Goal: Transaction & Acquisition: Purchase product/service

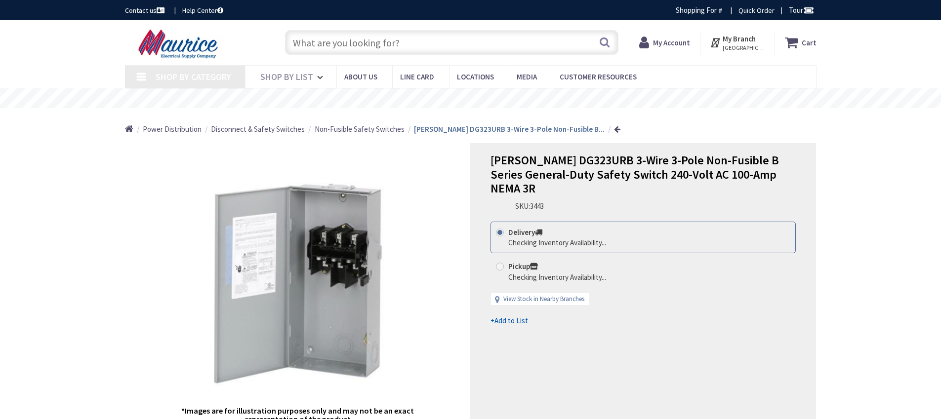
type input "Little River Tpke, [GEOGRAPHIC_DATA], [GEOGRAPHIC_DATA] 20105, [GEOGRAPHIC_DATA]"
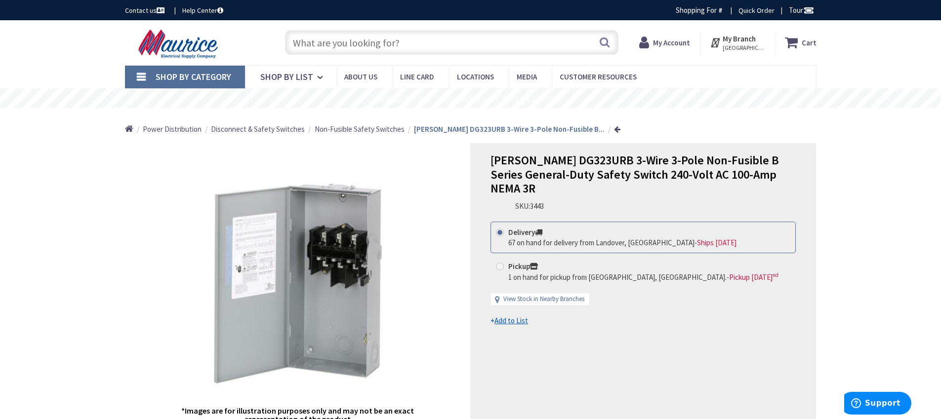
click at [445, 42] on input "text" at bounding box center [451, 42] width 333 height 25
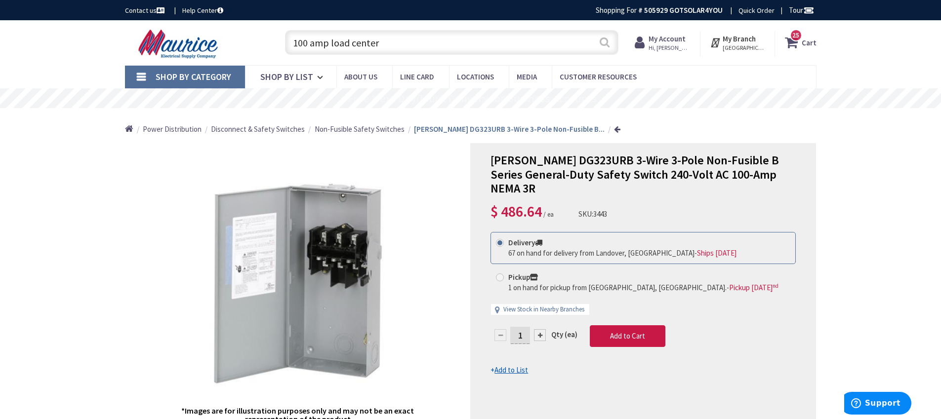
type input "100 amp load center"
click at [608, 46] on button "Search" at bounding box center [604, 42] width 13 height 22
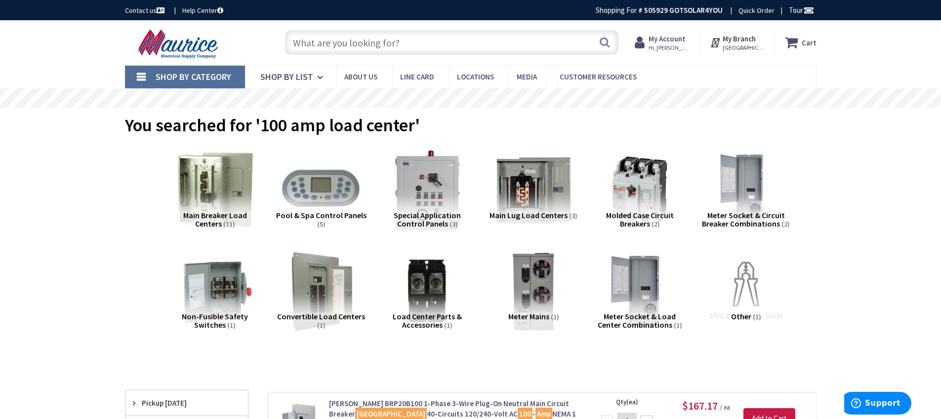
click at [225, 214] on span "Main Breaker Load Centers" at bounding box center [215, 219] width 64 height 19
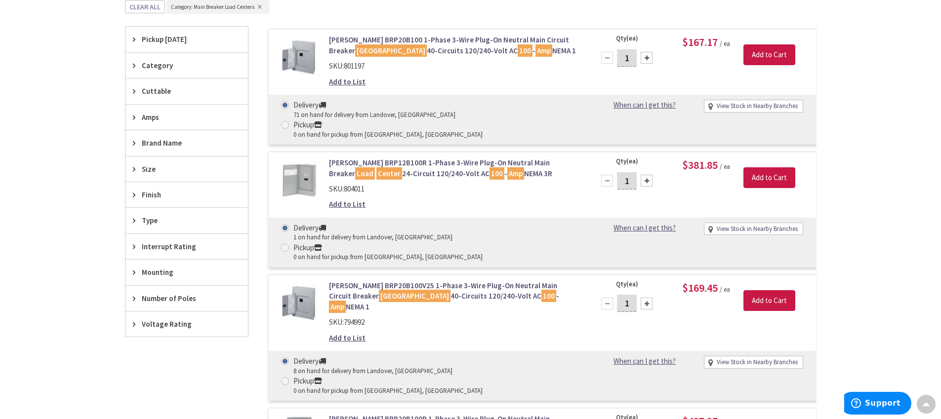
click at [173, 145] on span "Brand Name" at bounding box center [182, 143] width 81 height 10
click at [161, 123] on div "Amps" at bounding box center [186, 117] width 122 height 25
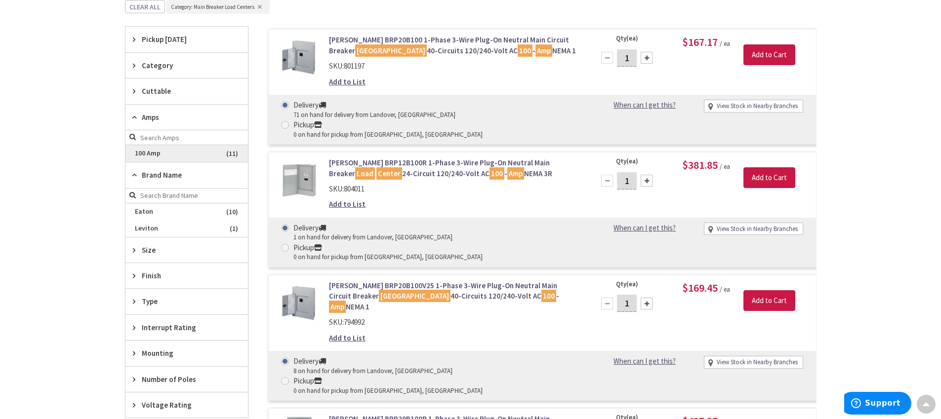
click at [154, 150] on span "100 Amp" at bounding box center [186, 153] width 122 height 17
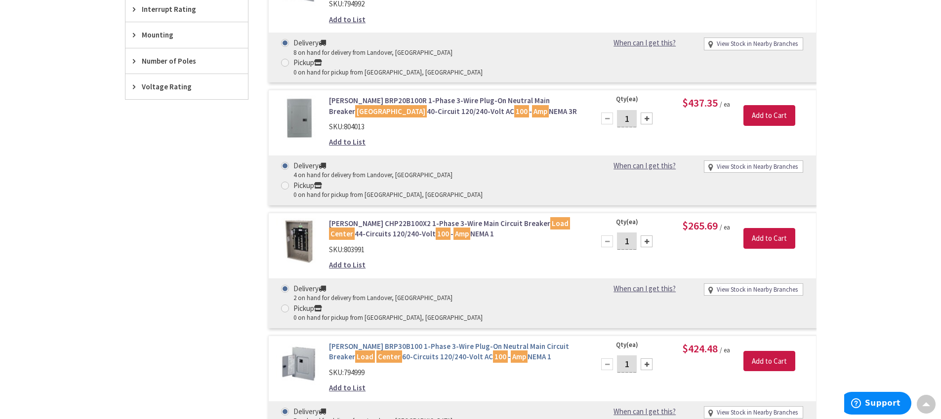
scroll to position [680, 0]
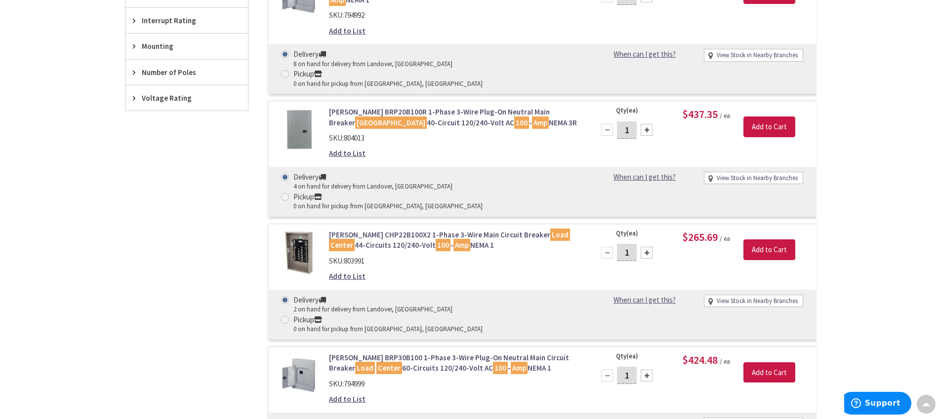
click at [380, 107] on link "Eaton BRP20B100R 1-Phase 3-Wire Plug-On Neutral Main Breaker Load Center 40-Cir…" at bounding box center [454, 117] width 251 height 21
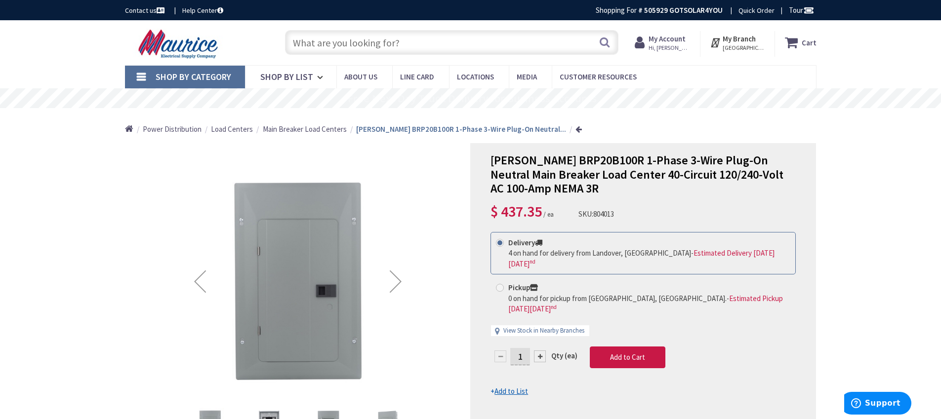
click at [397, 279] on div "Next" at bounding box center [396, 282] width 40 height 40
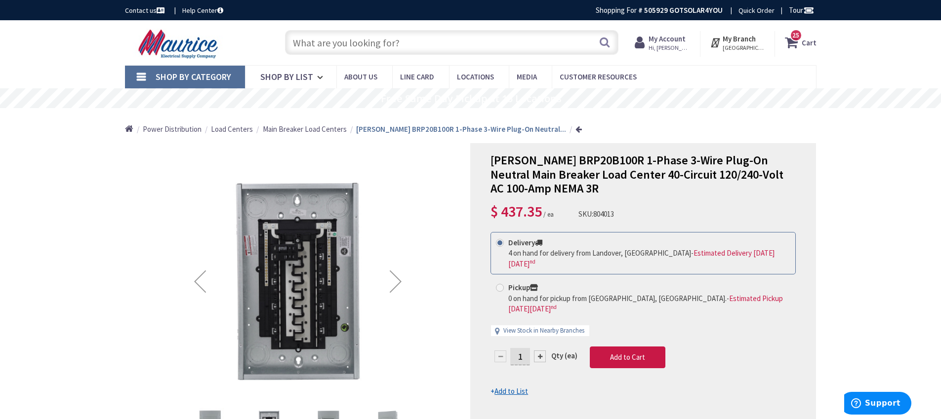
click at [397, 278] on div "Next" at bounding box center [396, 282] width 40 height 40
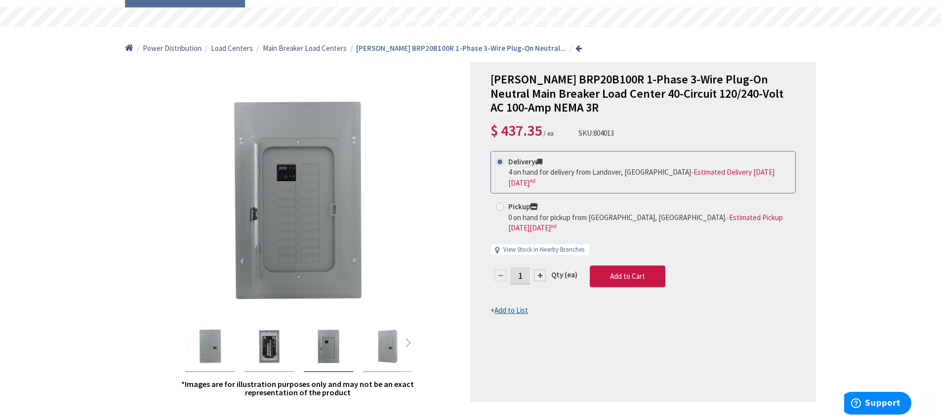
scroll to position [124, 0]
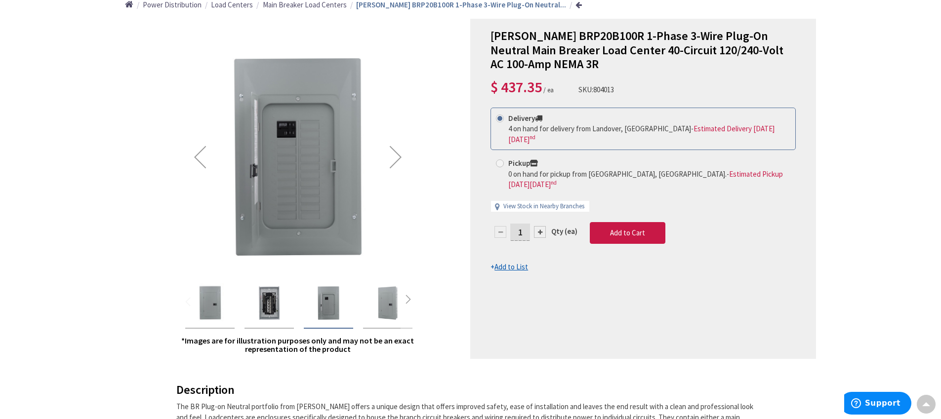
click at [395, 293] on img "Eaton BRP20B100R 1-Phase 3-Wire Plug-On Neutral Main Breaker Load Center 40-Cir…" at bounding box center [388, 304] width 40 height 40
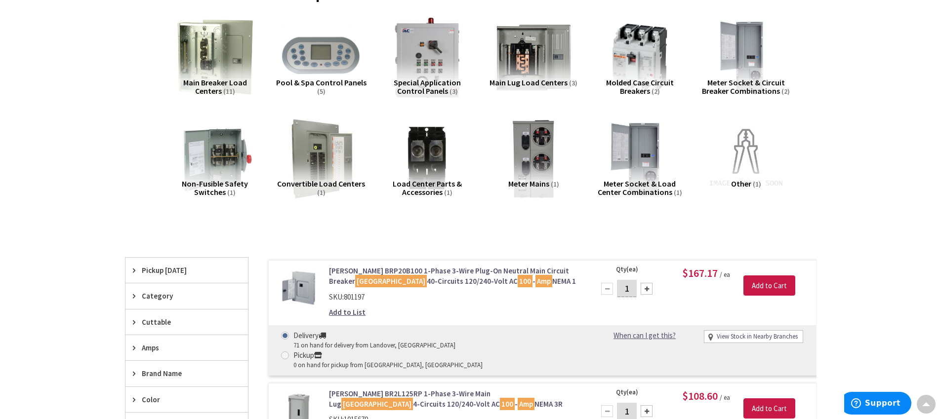
click at [525, 86] on span "Main Lug Load Centers" at bounding box center [529, 83] width 78 height 10
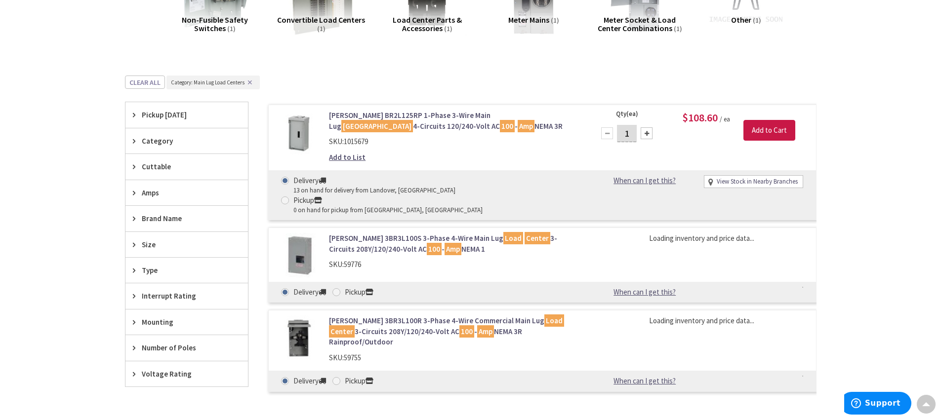
scroll to position [372, 0]
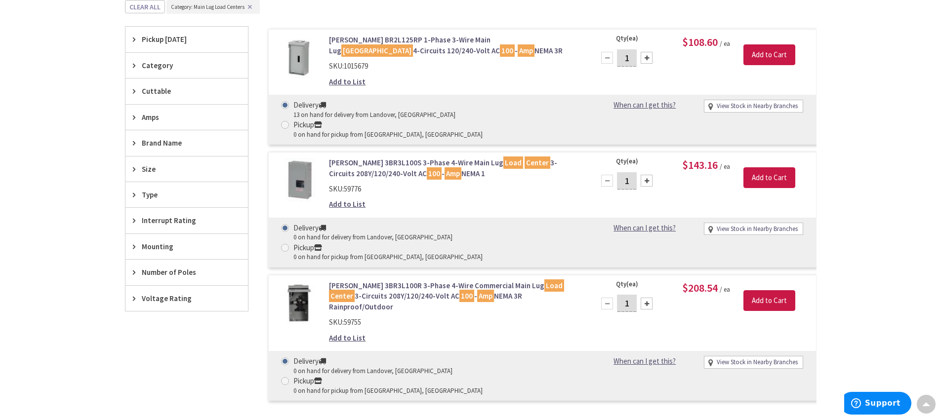
click at [342, 46] on link "Eaton BR2L125RP 1-Phase 3-Wire Main Lug Load Center 4-Circuits 120/240-Volt AC …" at bounding box center [454, 45] width 251 height 21
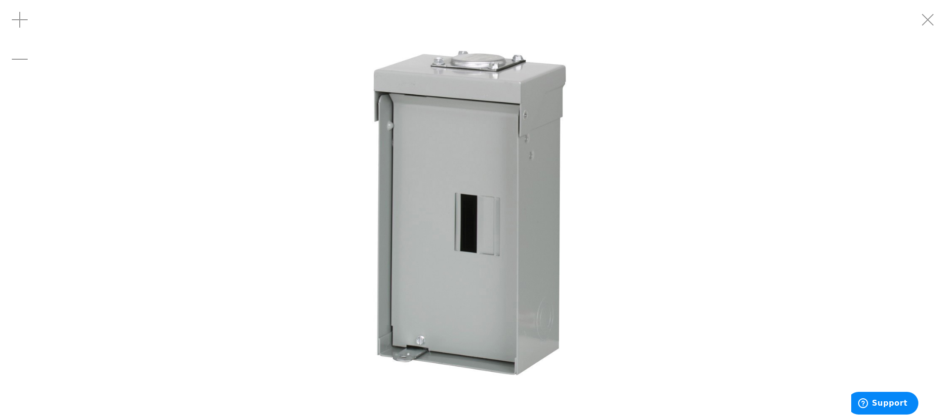
click at [479, 213] on img at bounding box center [474, 209] width 419 height 419
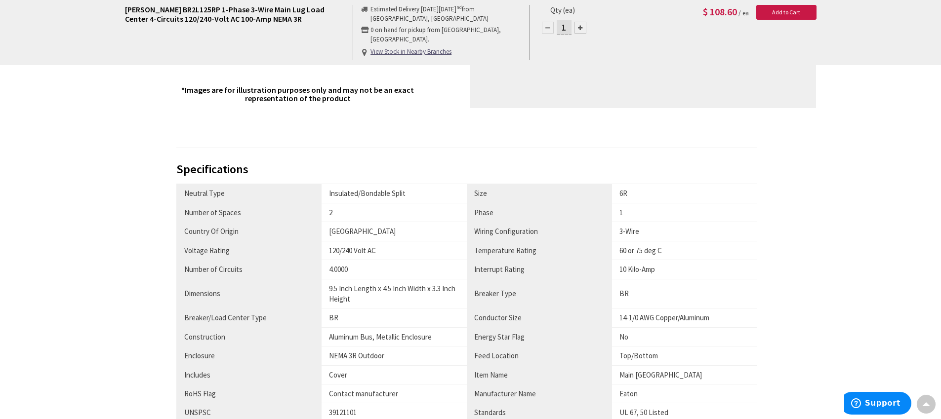
scroll to position [310, 0]
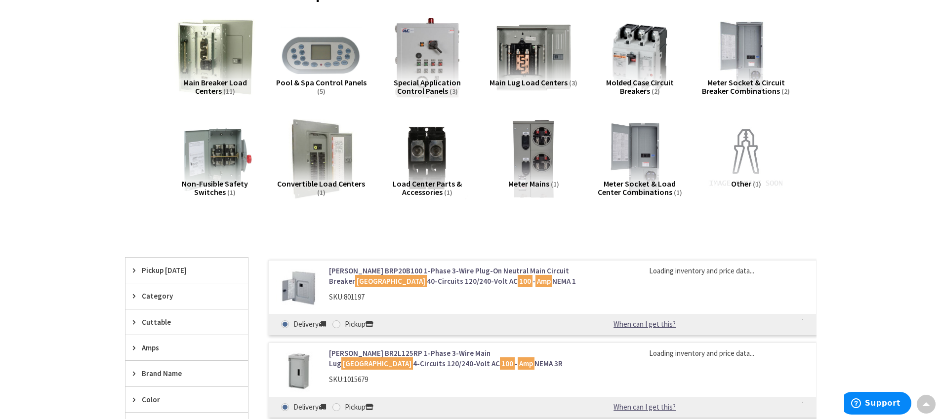
click at [326, 186] on span "Convertible Load Centers" at bounding box center [321, 184] width 88 height 10
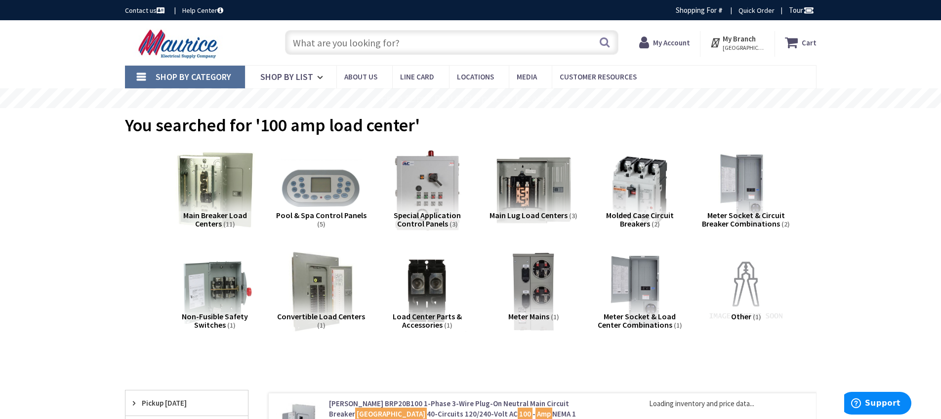
click at [236, 217] on span "Main Breaker Load Centers" at bounding box center [215, 219] width 64 height 19
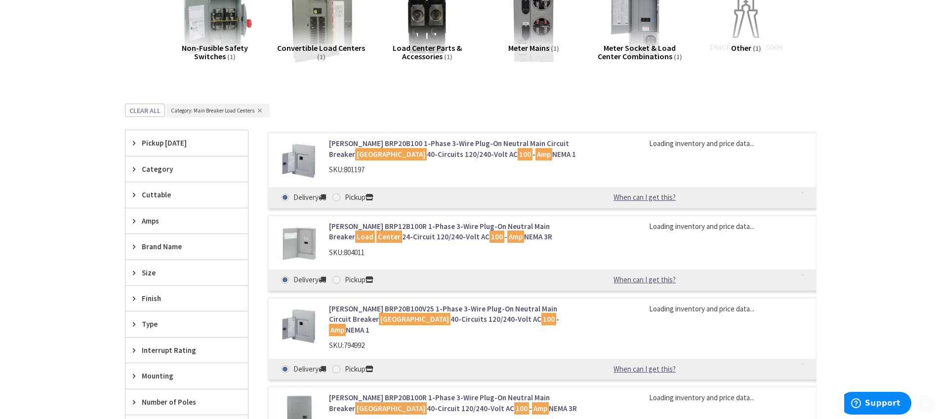
scroll to position [372, 0]
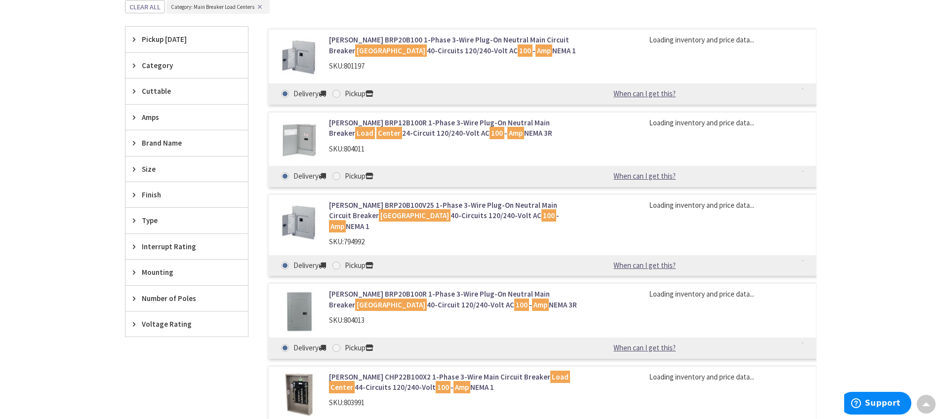
click at [160, 168] on span "Size" at bounding box center [182, 169] width 81 height 10
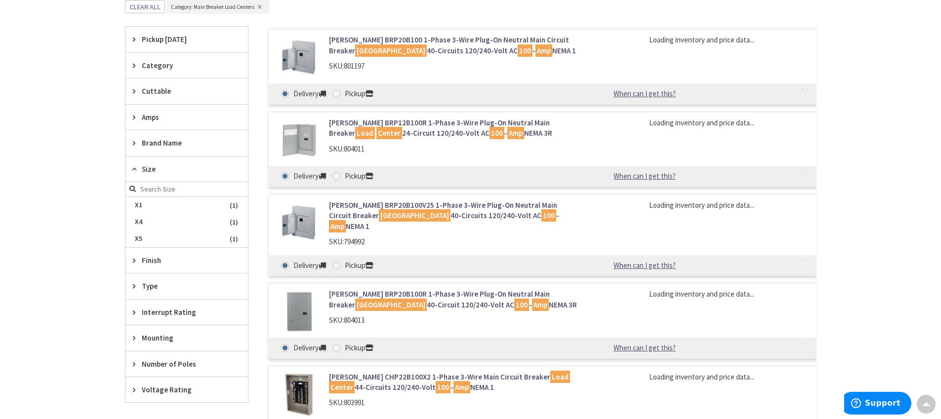
click at [160, 168] on span "Size" at bounding box center [182, 169] width 81 height 10
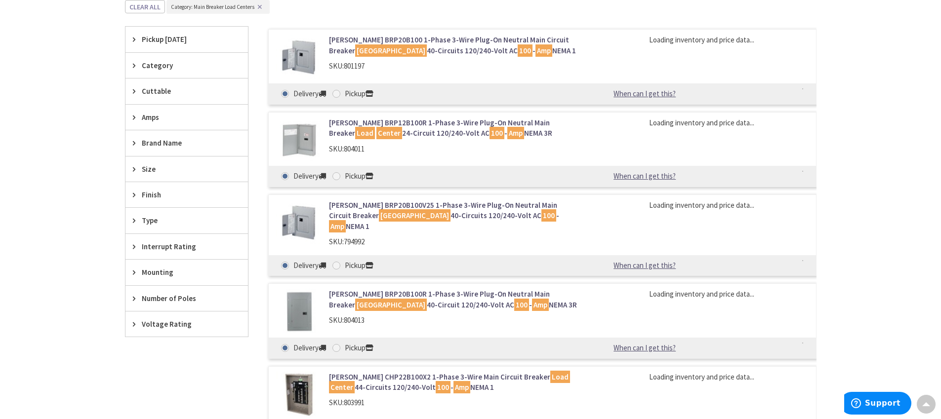
click at [164, 118] on span "Amps" at bounding box center [182, 117] width 81 height 10
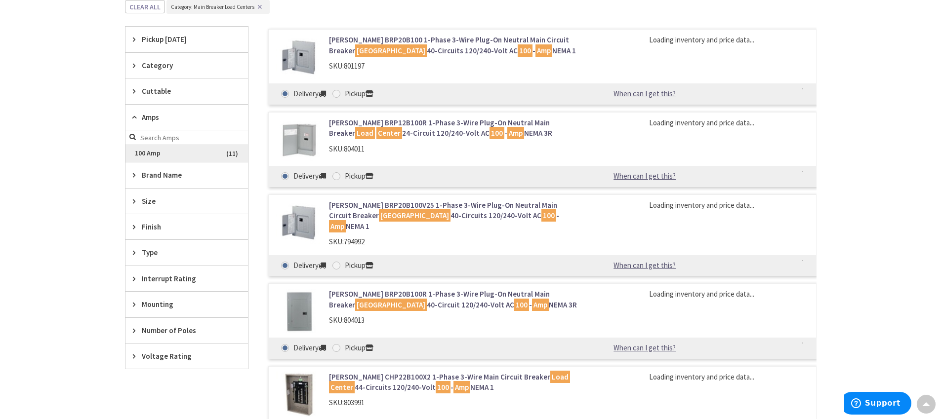
click at [165, 151] on span "100 Amp" at bounding box center [186, 153] width 122 height 17
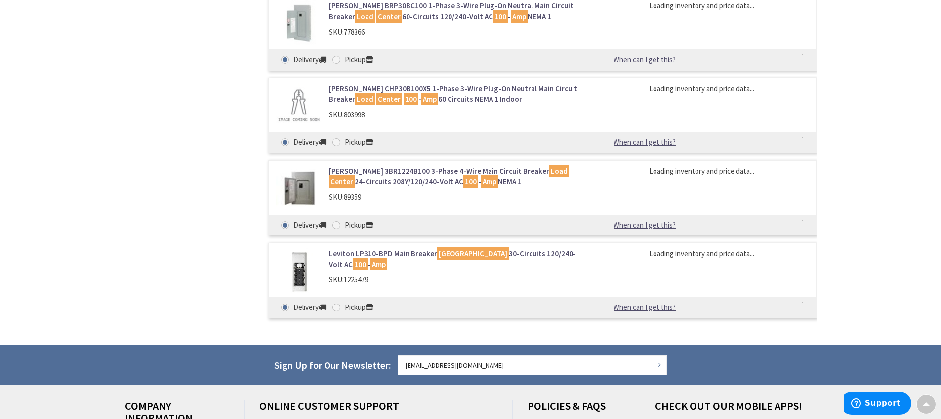
scroll to position [1245, 0]
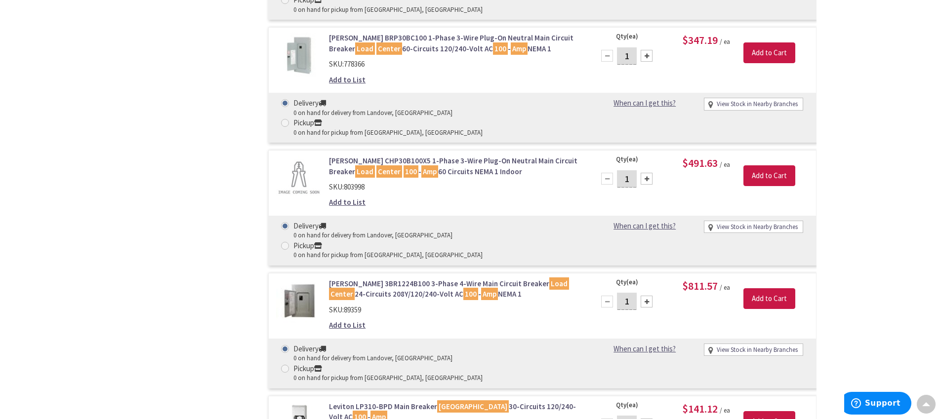
click at [384, 402] on link "Leviton LP310-BPD Main Breaker Load Center 30-Circuits 120/240-Volt AC 100 - Amp" at bounding box center [454, 412] width 251 height 21
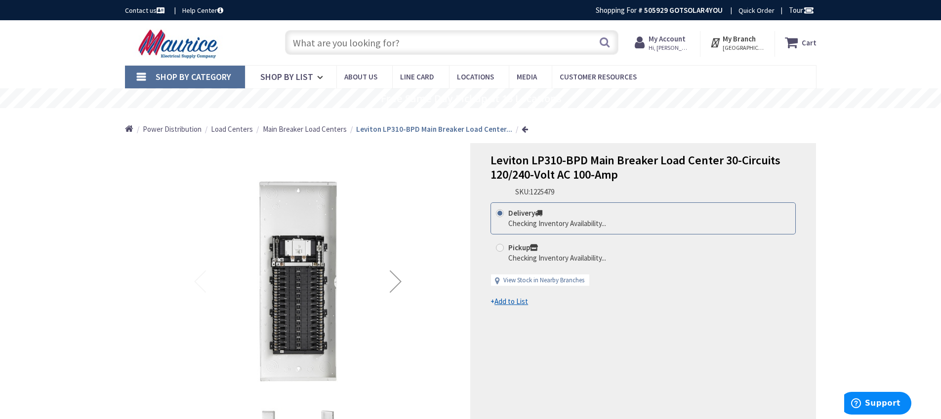
click at [404, 283] on div "Next" at bounding box center [396, 282] width 40 height 40
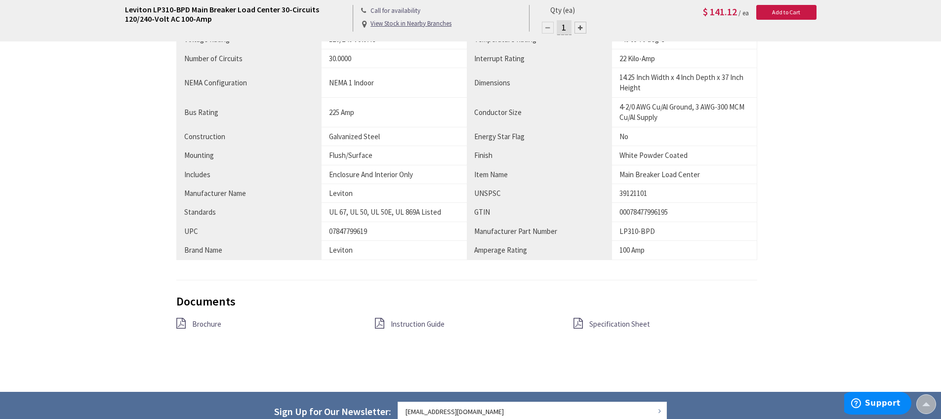
scroll to position [360, 0]
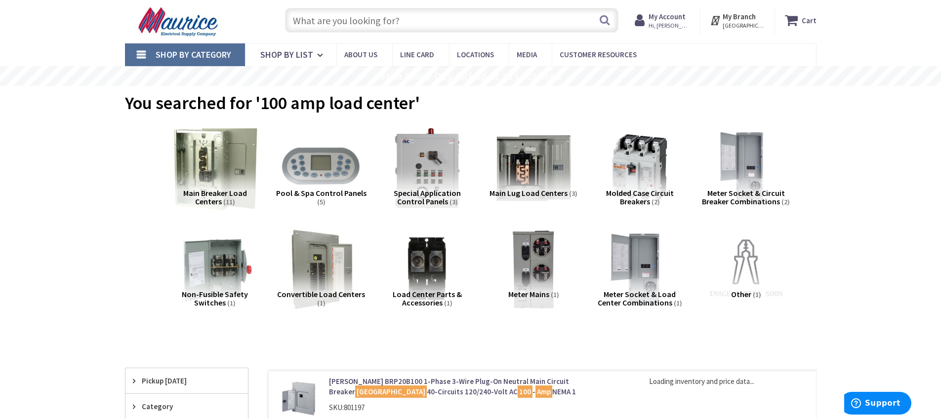
click at [192, 187] on img at bounding box center [214, 167] width 89 height 89
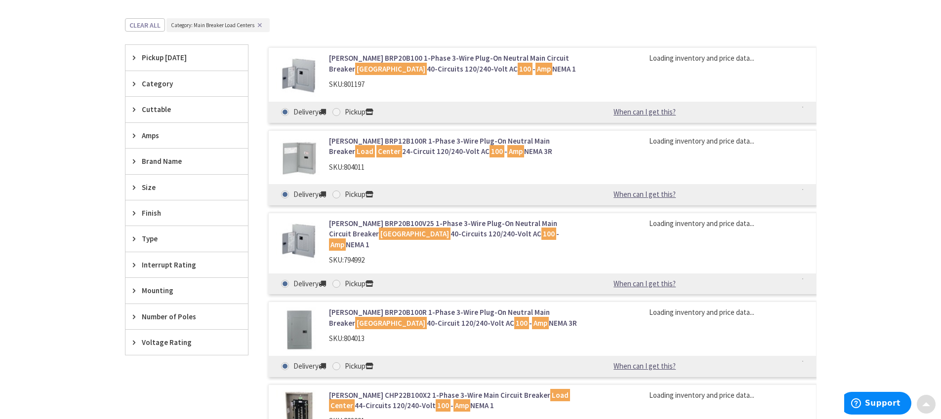
scroll to position [372, 0]
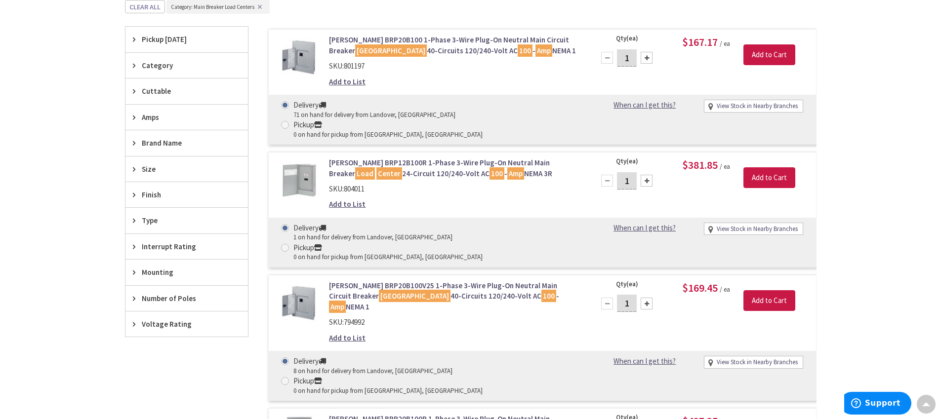
click at [419, 158] on link "Eaton BRP12B100R 1-Phase 3-Wire Plug-On Neutral Main Breaker Load Center 24-Cir…" at bounding box center [454, 168] width 251 height 21
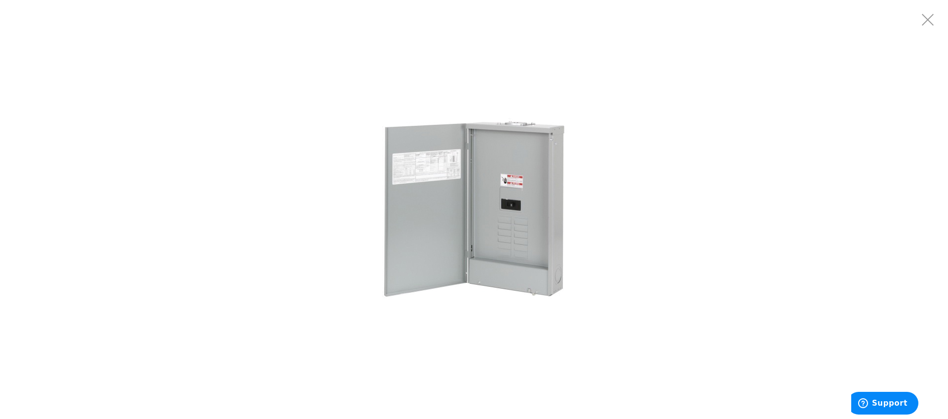
click at [517, 222] on img at bounding box center [474, 209] width 247 height 247
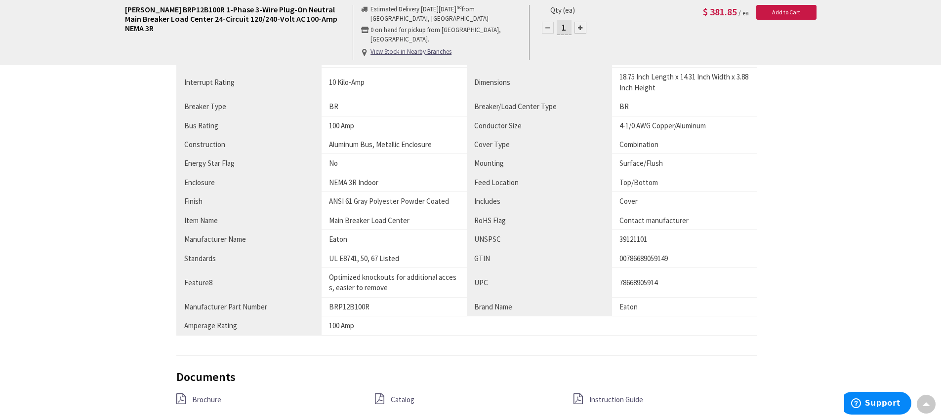
scroll to position [751, 0]
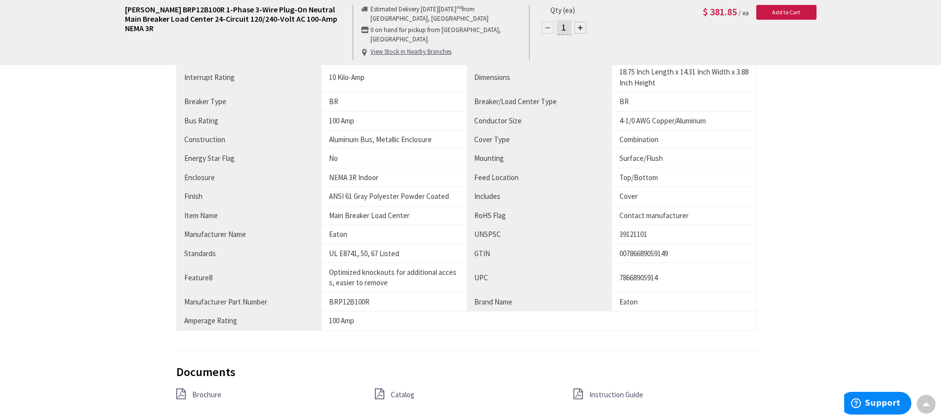
click at [211, 397] on span "Brochure" at bounding box center [206, 394] width 29 height 9
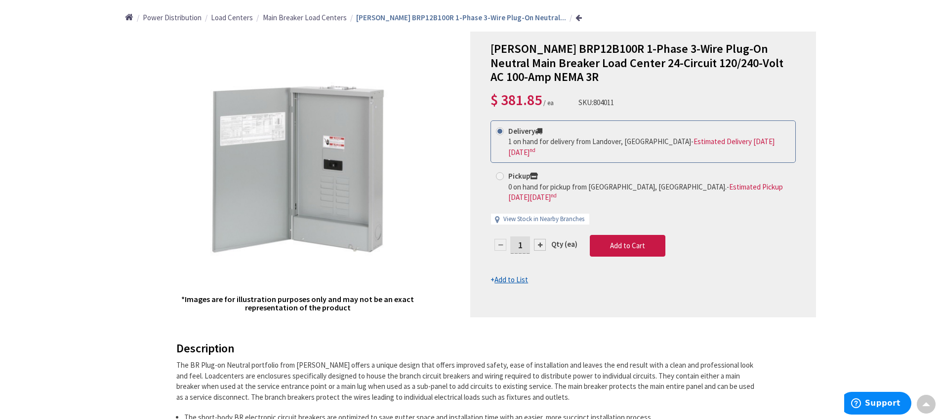
scroll to position [0, 0]
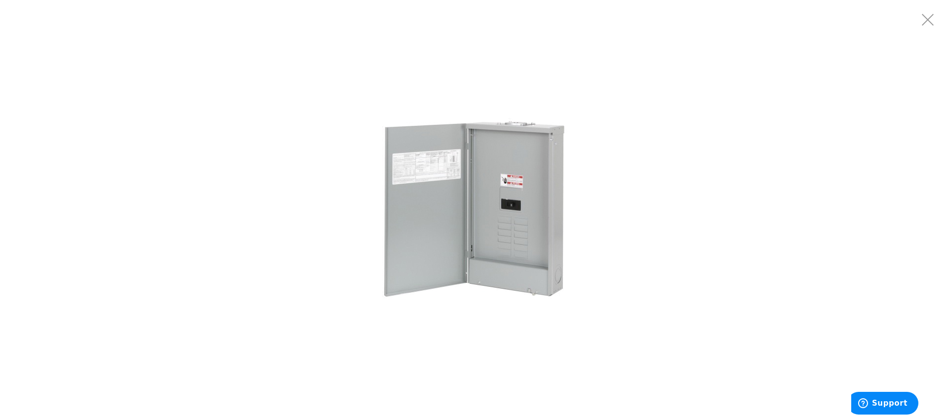
click at [556, 231] on img at bounding box center [474, 209] width 247 height 247
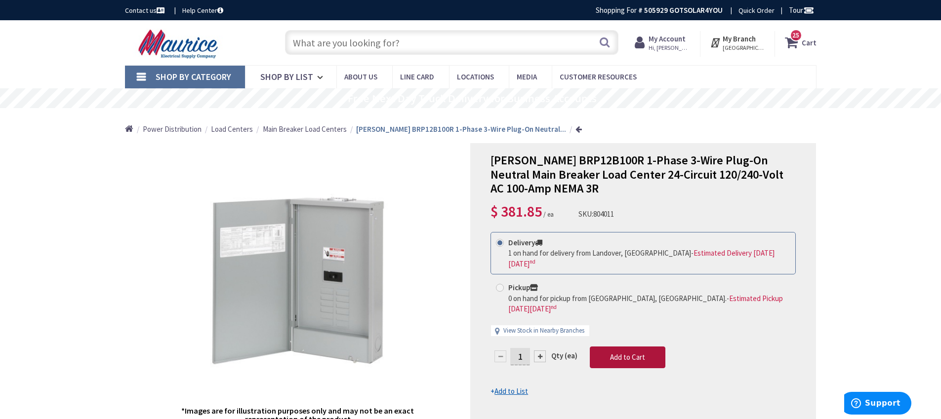
click at [622, 347] on button "Add to Cart" at bounding box center [628, 358] width 76 height 22
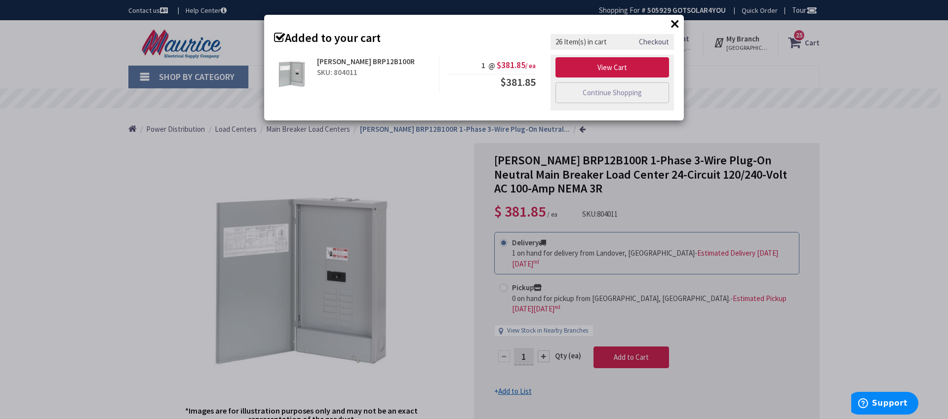
click at [671, 24] on button "×" at bounding box center [675, 23] width 15 height 15
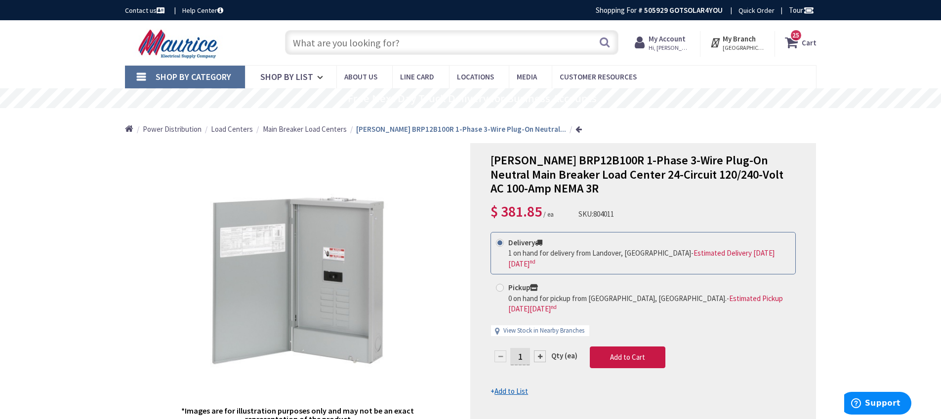
click at [382, 40] on input "text" at bounding box center [451, 42] width 333 height 25
